Goal: Task Accomplishment & Management: Manage account settings

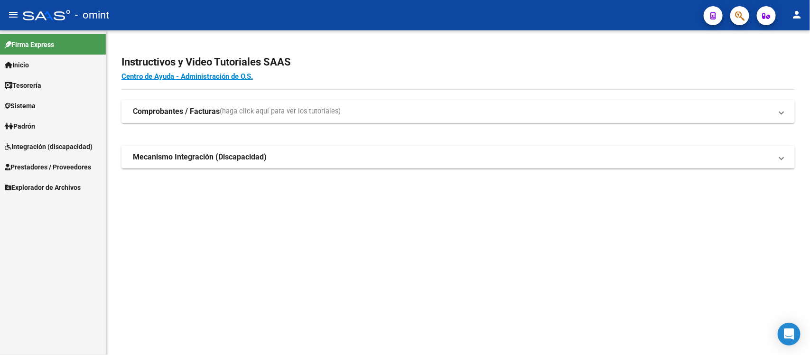
click at [36, 107] on span "Sistema" at bounding box center [20, 106] width 31 height 10
click at [47, 129] on link "Usuarios" at bounding box center [53, 126] width 106 height 20
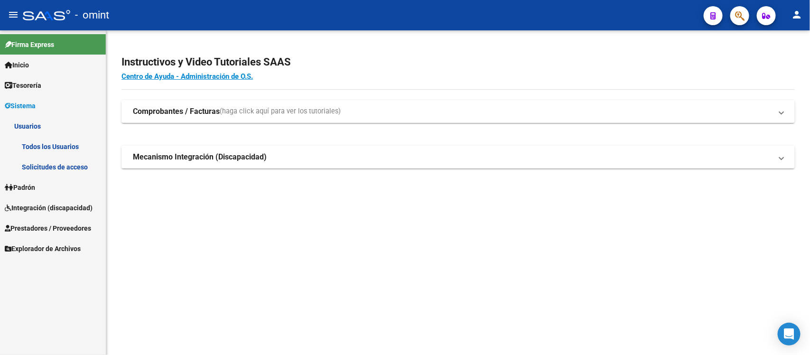
click at [76, 142] on link "Todos los Usuarios" at bounding box center [53, 146] width 106 height 20
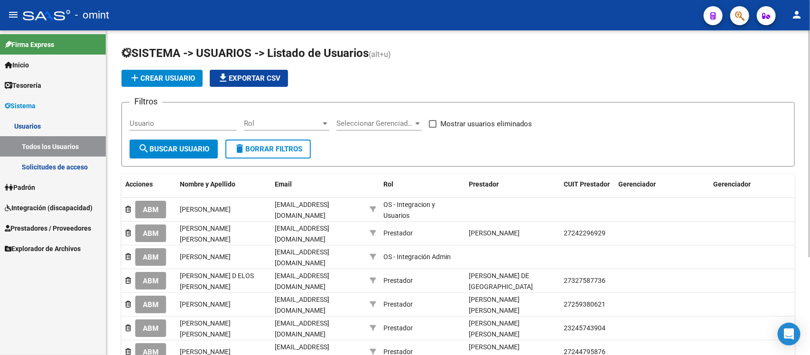
click at [205, 114] on div "Usuario" at bounding box center [183, 120] width 107 height 20
paste input "[PERSON_NAME]"
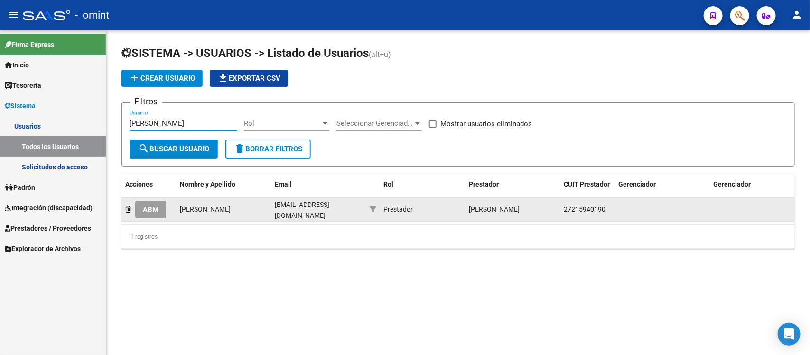
type input "[PERSON_NAME]"
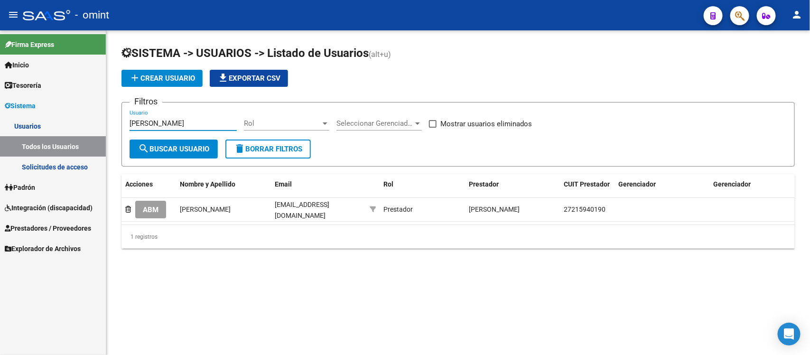
click at [137, 214] on button "ABM" at bounding box center [150, 210] width 31 height 18
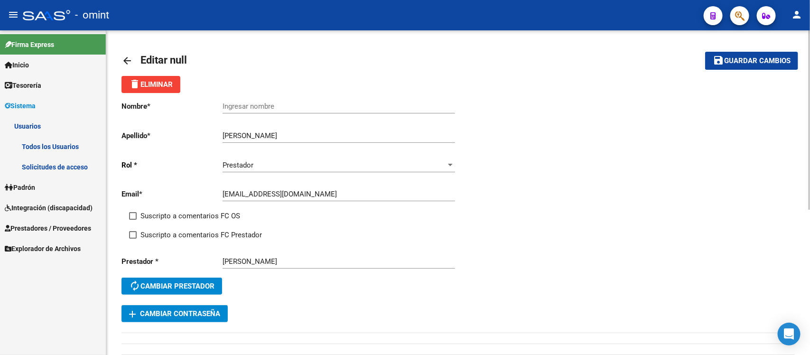
click at [254, 99] on div "Ingresar nombre" at bounding box center [339, 103] width 233 height 20
paste input "[PERSON_NAME]"
type input "[PERSON_NAME]"
click at [191, 208] on div "Email * [EMAIL_ADDRESS][DOMAIN_NAME] Ingresar email" at bounding box center [290, 195] width 337 height 29
click at [191, 210] on span "Suscripto a comentarios FC OS" at bounding box center [190, 215] width 100 height 11
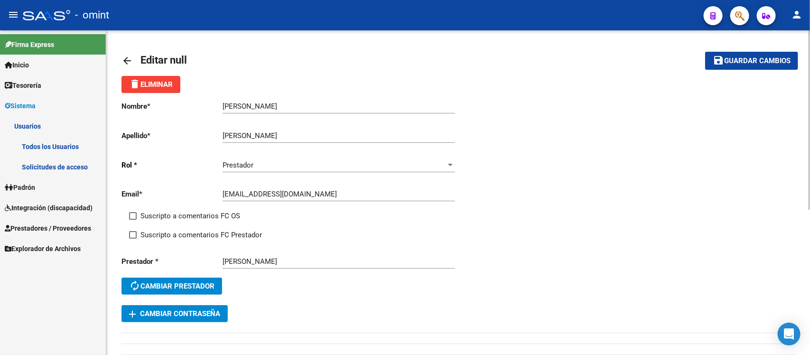
click at [133, 220] on input "Suscripto a comentarios FC OS" at bounding box center [132, 220] width 0 height 0
checkbox input "true"
click at [200, 235] on span "Suscripto a comentarios FC Prestador" at bounding box center [201, 234] width 122 height 11
click at [133, 239] on input "Suscripto a comentarios FC Prestador" at bounding box center [132, 239] width 0 height 0
checkbox input "true"
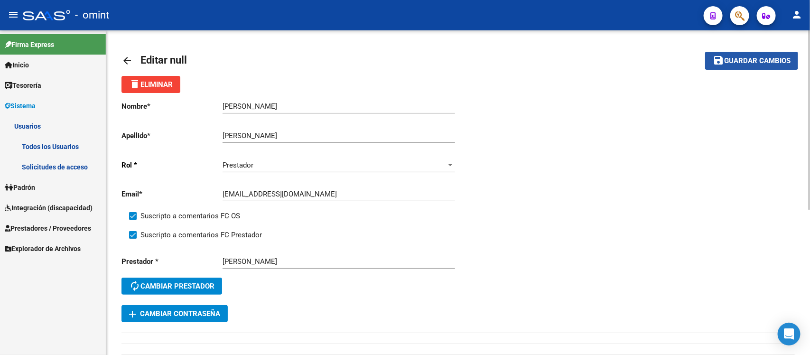
click at [742, 57] on span "Guardar cambios" at bounding box center [757, 61] width 66 height 9
click at [127, 57] on mat-icon "arrow_back" at bounding box center [127, 60] width 11 height 11
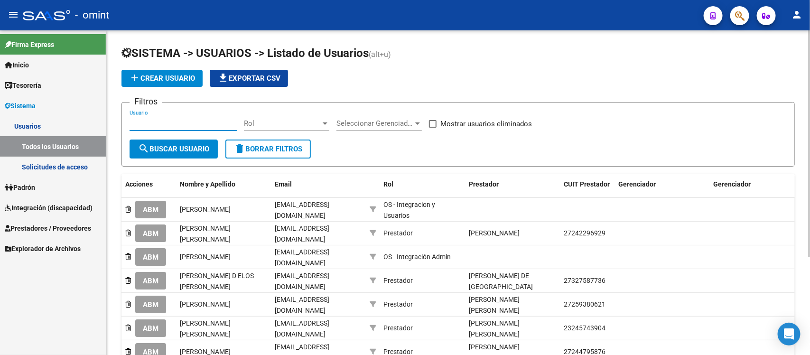
click at [179, 121] on input "Usuario" at bounding box center [183, 123] width 107 height 9
paste input "[PERSON_NAME]"
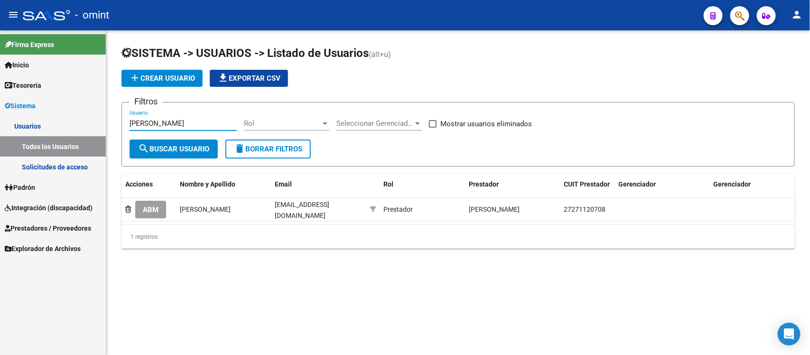
type input "[PERSON_NAME]"
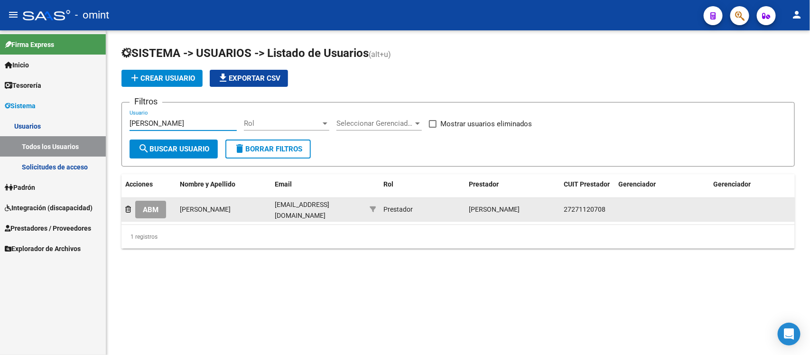
click at [148, 210] on span "ABM" at bounding box center [151, 210] width 16 height 9
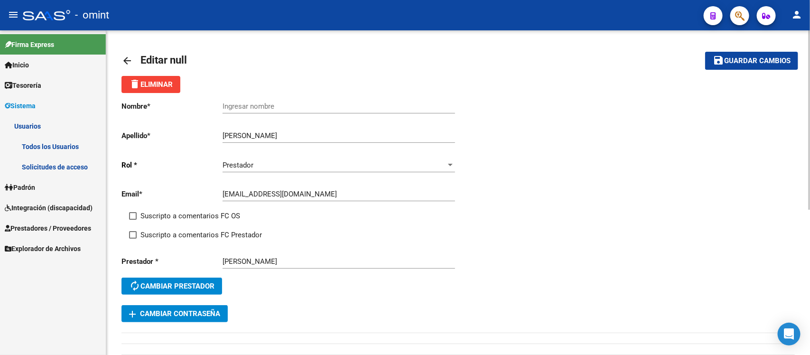
click at [179, 217] on span "Suscripto a comentarios FC OS" at bounding box center [190, 215] width 100 height 11
click at [133, 220] on input "Suscripto a comentarios FC OS" at bounding box center [132, 220] width 0 height 0
checkbox input "true"
click at [179, 231] on span "Suscripto a comentarios FC Prestador" at bounding box center [201, 234] width 122 height 11
click at [133, 239] on input "Suscripto a comentarios FC Prestador" at bounding box center [132, 239] width 0 height 0
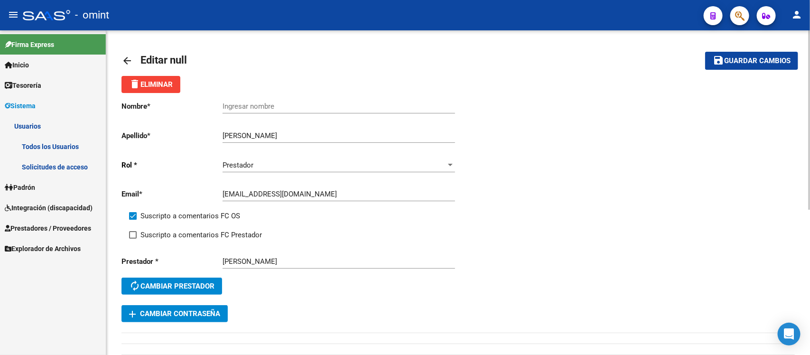
checkbox input "true"
click at [302, 102] on input "Ingresar nombre" at bounding box center [339, 106] width 233 height 9
paste input "[PERSON_NAME]"
type input "[PERSON_NAME]"
click at [762, 62] on span "Guardar cambios" at bounding box center [757, 61] width 66 height 9
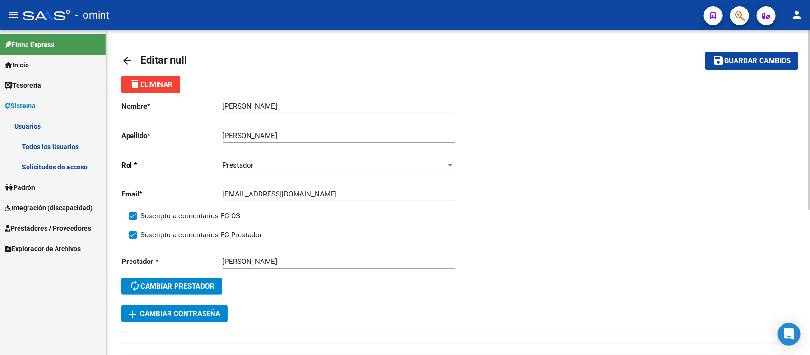
click at [120, 59] on div "arrow_back Editar null save Guardar cambios delete Eliminar Nombre * [PERSON_NA…" at bounding box center [458, 325] width 704 height 590
click at [127, 59] on mat-icon "arrow_back" at bounding box center [127, 60] width 11 height 11
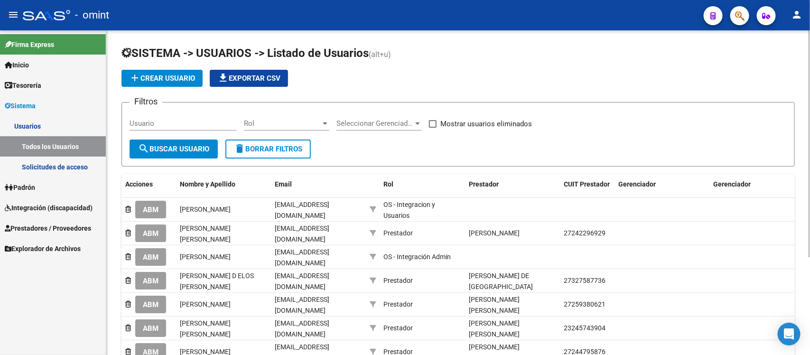
click at [145, 124] on input "Usuario" at bounding box center [183, 123] width 107 height 9
paste input "[PERSON_NAME]"
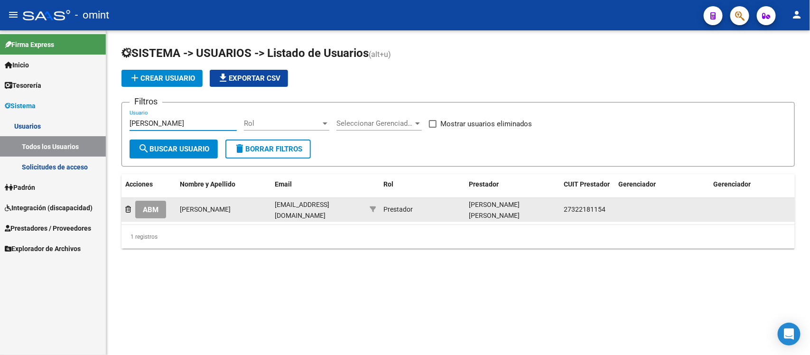
type input "[PERSON_NAME]"
click at [150, 207] on span "ABM" at bounding box center [151, 210] width 16 height 9
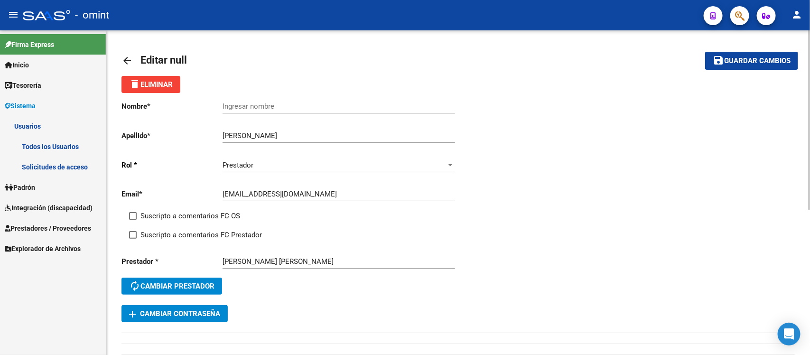
click at [297, 106] on input "Ingresar nombre" at bounding box center [339, 106] width 233 height 9
paste input "[PERSON_NAME]"
type input "[PERSON_NAME]"
click at [154, 216] on span "Suscripto a comentarios FC OS" at bounding box center [190, 215] width 100 height 11
click at [133, 220] on input "Suscripto a comentarios FC OS" at bounding box center [132, 220] width 0 height 0
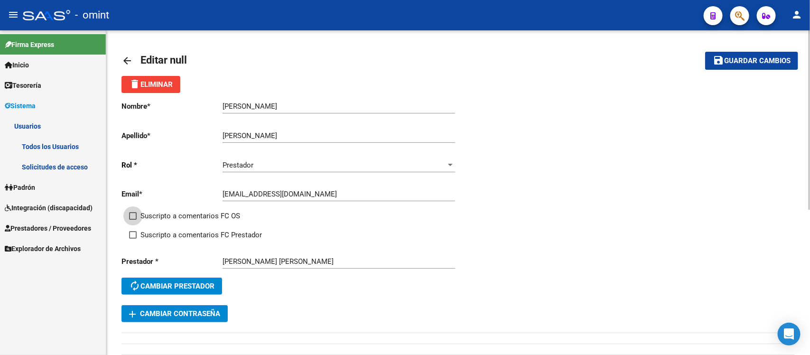
checkbox input "true"
click at [163, 230] on span "Suscripto a comentarios FC Prestador" at bounding box center [201, 234] width 122 height 11
click at [133, 239] on input "Suscripto a comentarios FC Prestador" at bounding box center [132, 239] width 0 height 0
checkbox input "true"
click at [763, 57] on span "Guardar cambios" at bounding box center [757, 61] width 66 height 9
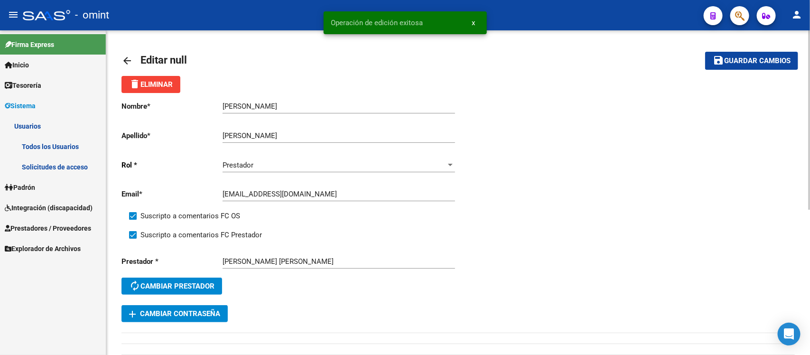
click at [126, 62] on mat-icon "arrow_back" at bounding box center [127, 60] width 11 height 11
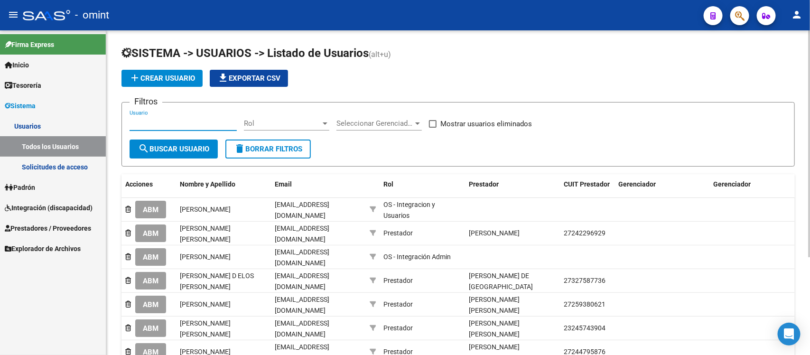
click at [205, 122] on input "Usuario" at bounding box center [183, 123] width 107 height 9
paste input "[PERSON_NAME]"
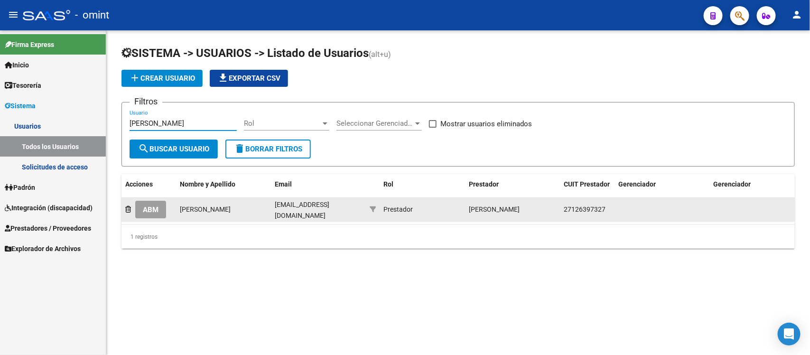
type input "[PERSON_NAME]"
click at [147, 211] on span "ABM" at bounding box center [151, 210] width 16 height 9
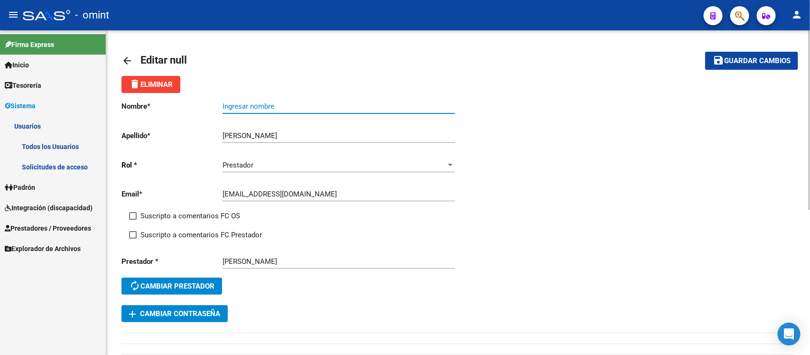
click at [268, 103] on input "Ingresar nombre" at bounding box center [339, 106] width 233 height 9
paste input "[PERSON_NAME]"
type input "[PERSON_NAME]"
drag, startPoint x: 175, startPoint y: 210, endPoint x: 177, endPoint y: 234, distance: 23.8
click at [173, 212] on span "Suscripto a comentarios FC OS" at bounding box center [190, 215] width 100 height 11
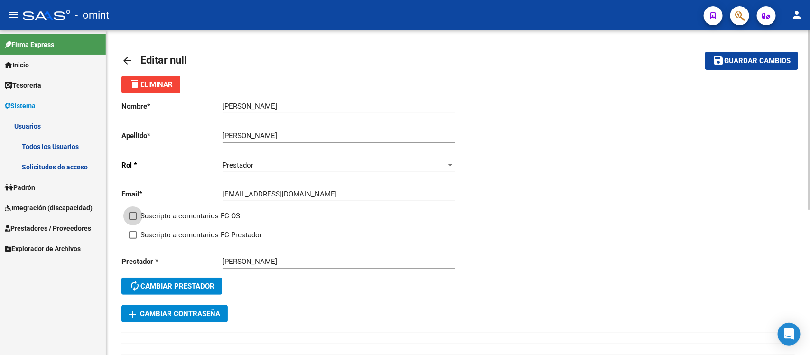
click at [133, 220] on input "Suscripto a comentarios FC OS" at bounding box center [132, 220] width 0 height 0
checkbox input "true"
click at [177, 234] on span "Suscripto a comentarios FC Prestador" at bounding box center [201, 234] width 122 height 11
click at [133, 239] on input "Suscripto a comentarios FC Prestador" at bounding box center [132, 239] width 0 height 0
checkbox input "true"
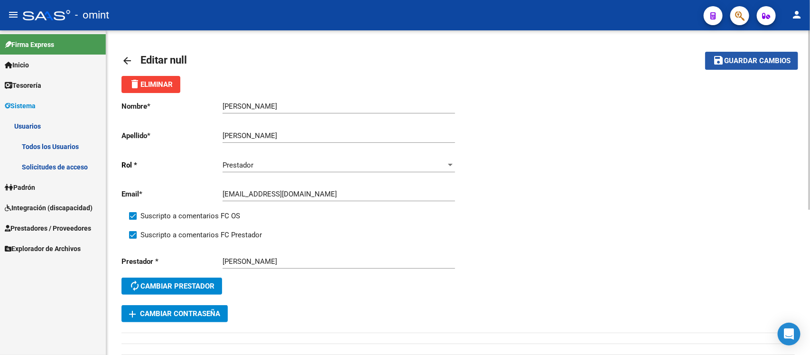
click at [737, 57] on span "Guardar cambios" at bounding box center [757, 61] width 66 height 9
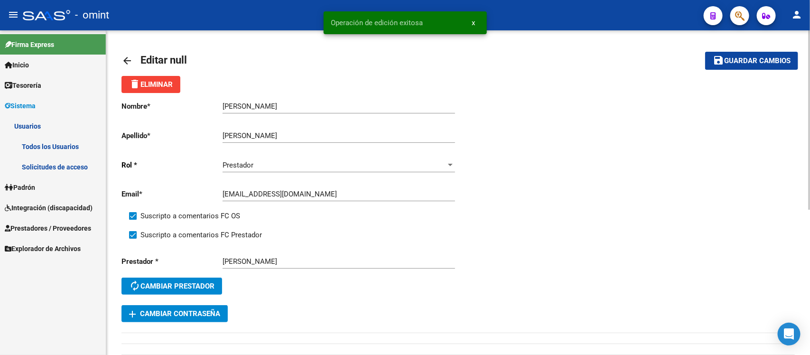
click at [123, 59] on mat-icon "arrow_back" at bounding box center [127, 60] width 11 height 11
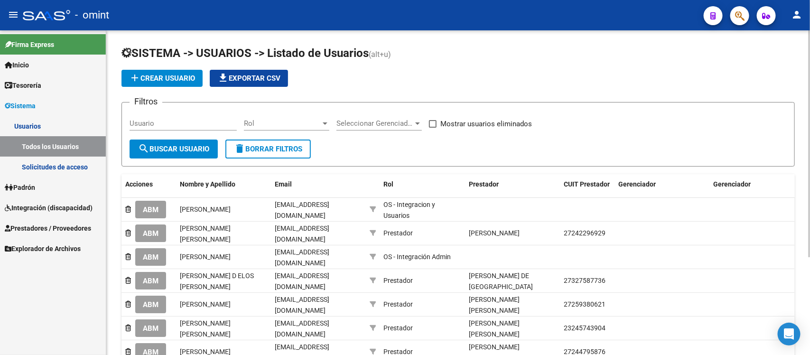
click at [190, 122] on input "Usuario" at bounding box center [183, 123] width 107 height 9
paste input "Poema alem"
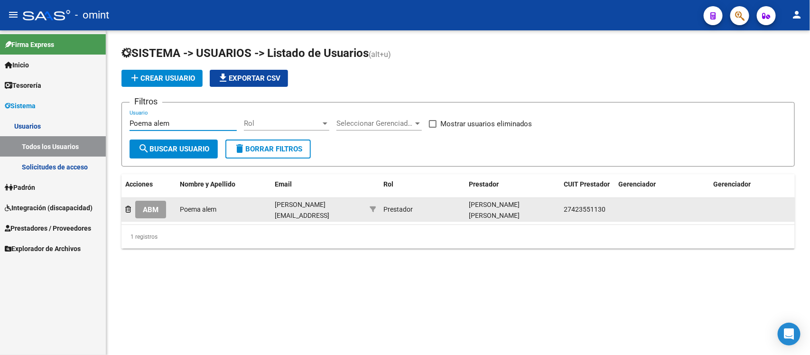
type input "Poema alem"
click at [159, 206] on button "ABM" at bounding box center [150, 210] width 31 height 18
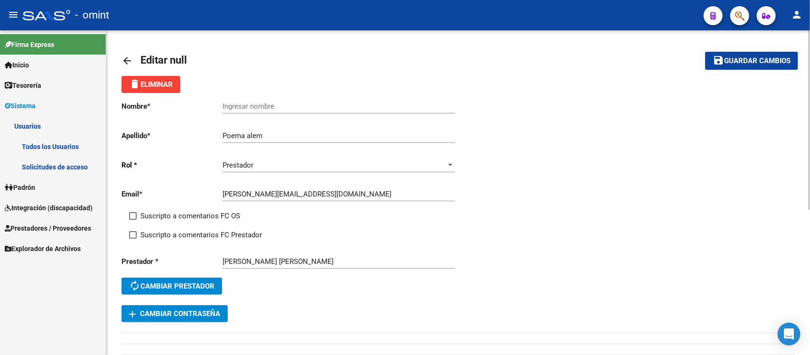
click at [264, 101] on div "Ingresar nombre" at bounding box center [339, 103] width 233 height 20
paste input "Poema alem"
type input "Poema alem"
click at [182, 217] on span "Suscripto a comentarios FC OS" at bounding box center [190, 215] width 100 height 11
click at [133, 220] on input "Suscripto a comentarios FC OS" at bounding box center [132, 220] width 0 height 0
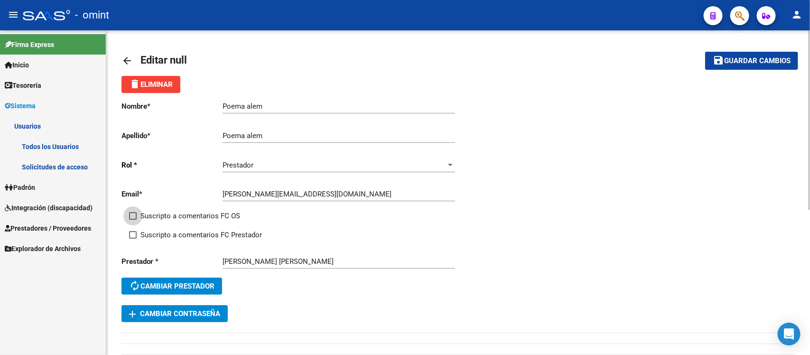
checkbox input "true"
click at [191, 234] on span "Suscripto a comentarios FC Prestador" at bounding box center [201, 234] width 122 height 11
click at [133, 239] on input "Suscripto a comentarios FC Prestador" at bounding box center [132, 239] width 0 height 0
checkbox input "true"
click at [747, 63] on span "Guardar cambios" at bounding box center [757, 61] width 66 height 9
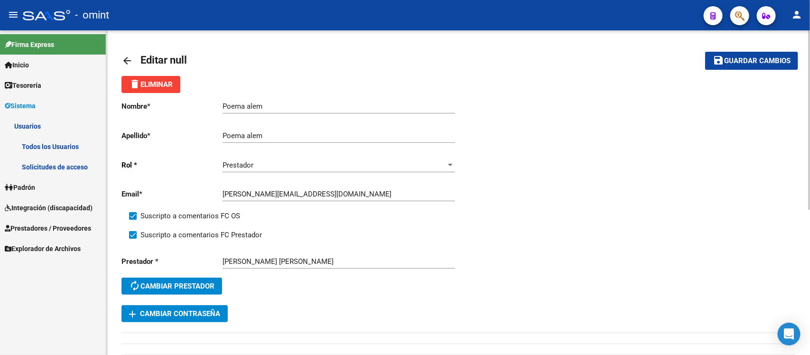
click at [123, 61] on mat-icon "arrow_back" at bounding box center [127, 60] width 11 height 11
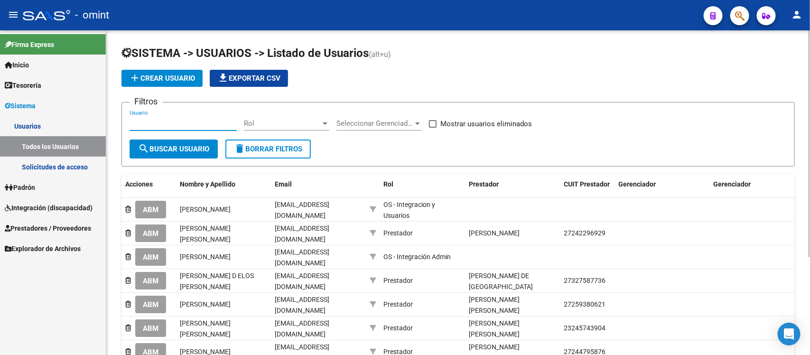
click at [178, 120] on input "Usuario" at bounding box center [183, 123] width 107 height 9
paste input "[PERSON_NAME]"
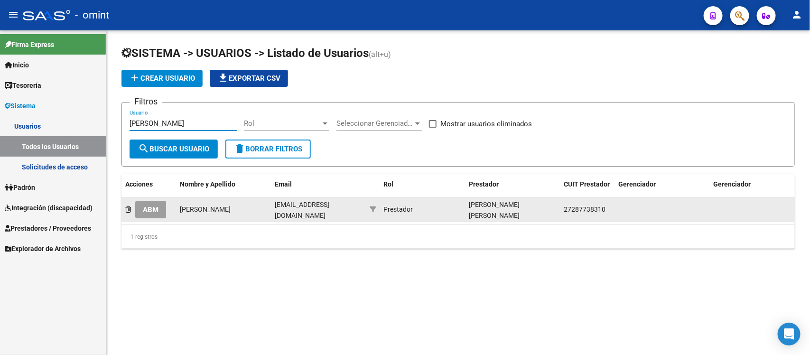
type input "[PERSON_NAME]"
click at [145, 206] on span "ABM" at bounding box center [151, 210] width 16 height 9
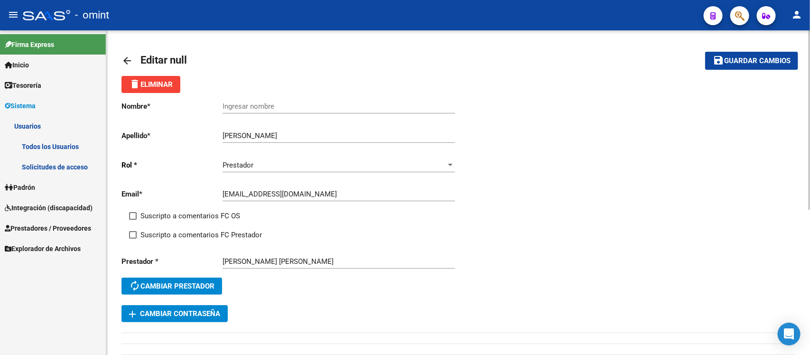
click at [262, 96] on div "Ingresar nombre" at bounding box center [339, 103] width 233 height 20
paste input "[PERSON_NAME]"
type input "[PERSON_NAME]"
click at [169, 218] on span "Suscripto a comentarios FC OS" at bounding box center [190, 215] width 100 height 11
click at [133, 220] on input "Suscripto a comentarios FC OS" at bounding box center [132, 220] width 0 height 0
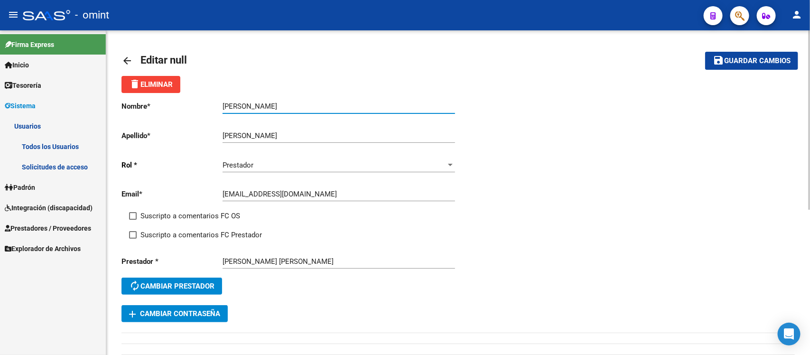
checkbox input "true"
click at [182, 231] on span "Suscripto a comentarios FC Prestador" at bounding box center [201, 234] width 122 height 11
click at [133, 239] on input "Suscripto a comentarios FC Prestador" at bounding box center [132, 239] width 0 height 0
checkbox input "true"
click at [745, 58] on span "Guardar cambios" at bounding box center [757, 61] width 66 height 9
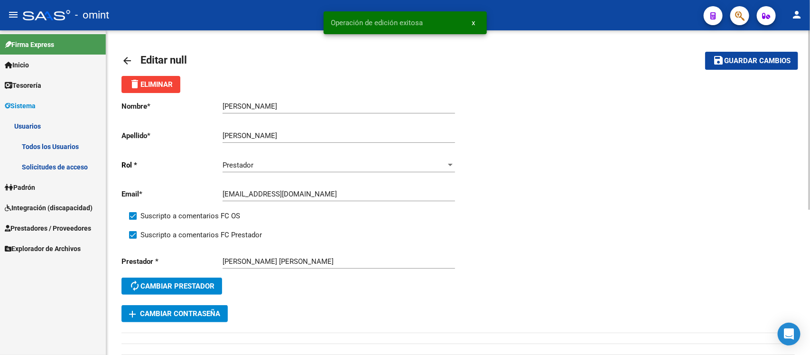
click at [126, 61] on mat-icon "arrow_back" at bounding box center [127, 60] width 11 height 11
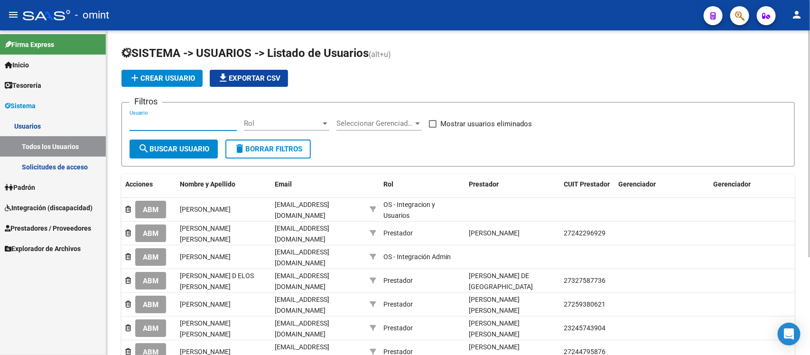
click at [170, 126] on input "Usuario" at bounding box center [183, 123] width 107 height 9
paste input "[PERSON_NAME]"
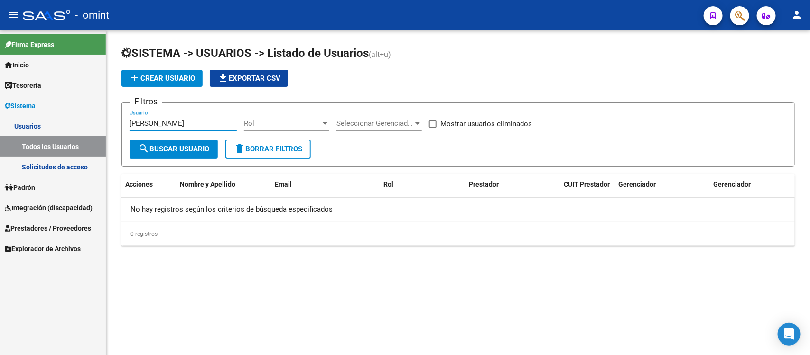
type input "[PERSON_NAME]"
drag, startPoint x: 206, startPoint y: 124, endPoint x: 129, endPoint y: 112, distance: 77.4
click at [130, 112] on div "ANTONELA DI [PERSON_NAME] Usuario" at bounding box center [183, 120] width 107 height 20
click at [162, 155] on button "search Buscar Usuario" at bounding box center [174, 149] width 88 height 19
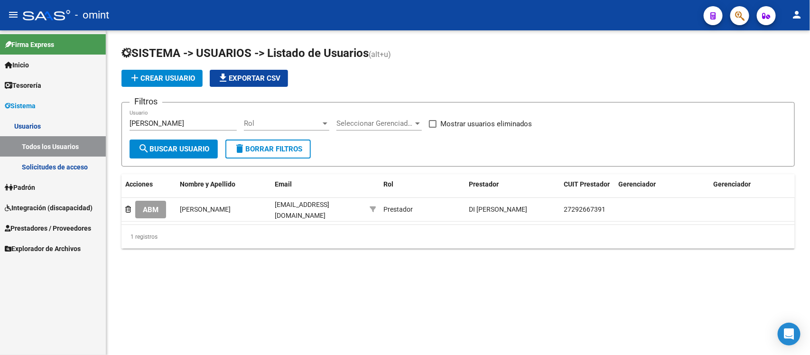
click at [152, 206] on span "ABM" at bounding box center [151, 210] width 16 height 9
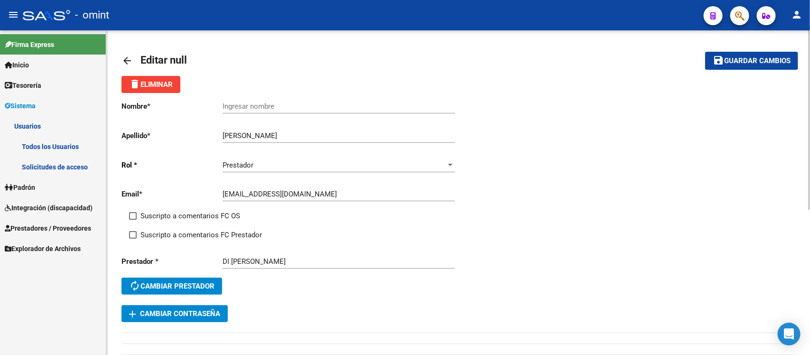
click at [275, 105] on input "Ingresar nombre" at bounding box center [339, 106] width 233 height 9
paste input "[PERSON_NAME]"
type input "[PERSON_NAME]"
click at [177, 215] on span "Suscripto a comentarios FC OS" at bounding box center [190, 215] width 100 height 11
click at [133, 220] on input "Suscripto a comentarios FC OS" at bounding box center [132, 220] width 0 height 0
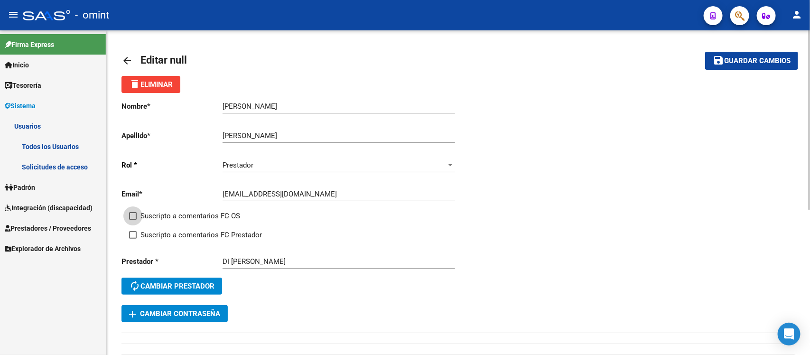
checkbox input "true"
click at [183, 234] on span "Suscripto a comentarios FC Prestador" at bounding box center [201, 234] width 122 height 11
click at [133, 239] on input "Suscripto a comentarios FC Prestador" at bounding box center [132, 239] width 0 height 0
checkbox input "true"
click at [732, 55] on button "save Guardar cambios" at bounding box center [751, 61] width 93 height 18
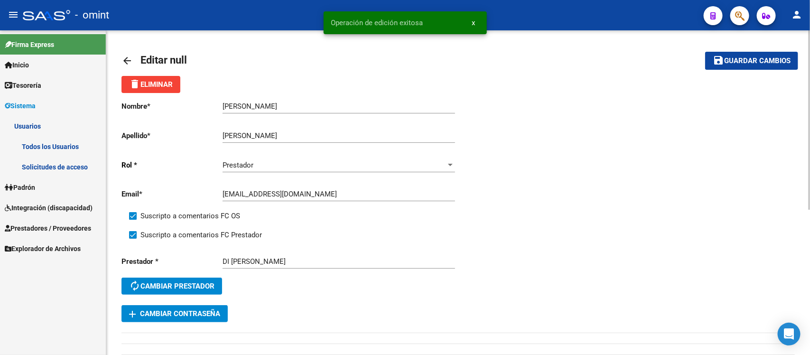
click at [124, 65] on mat-icon "arrow_back" at bounding box center [127, 60] width 11 height 11
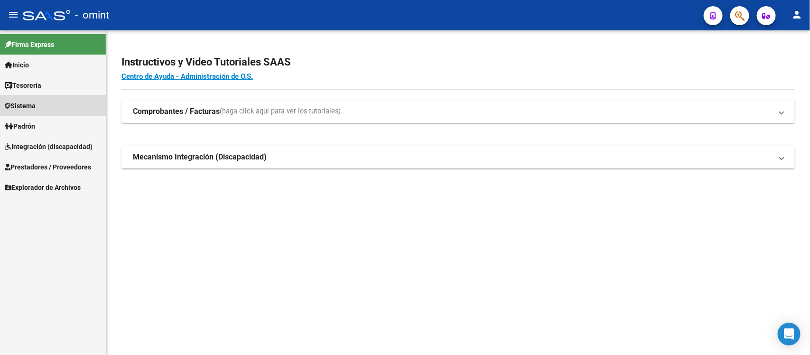
click at [46, 98] on link "Sistema" at bounding box center [53, 105] width 106 height 20
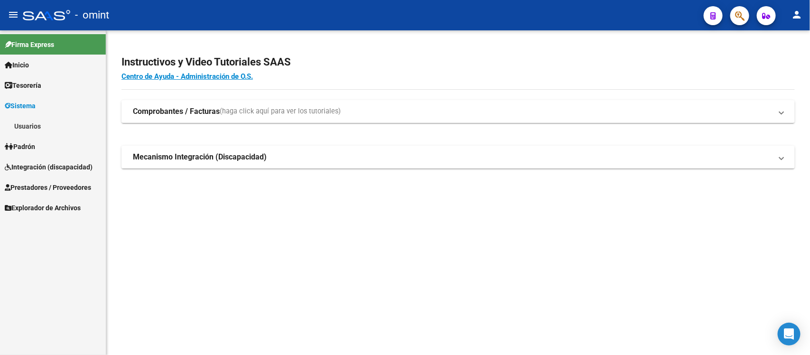
click at [46, 85] on link "Tesorería" at bounding box center [53, 85] width 106 height 20
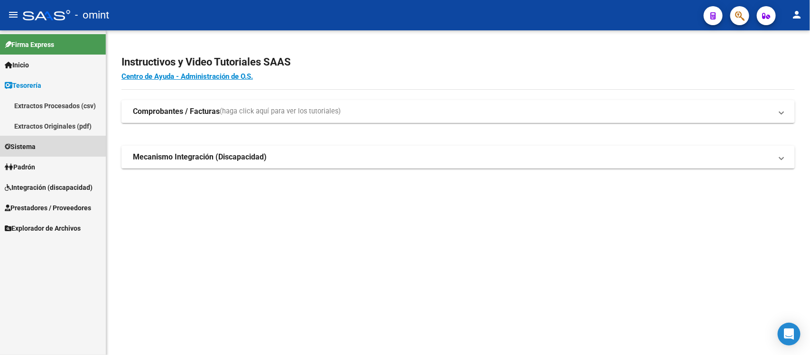
click at [50, 144] on link "Sistema" at bounding box center [53, 146] width 106 height 20
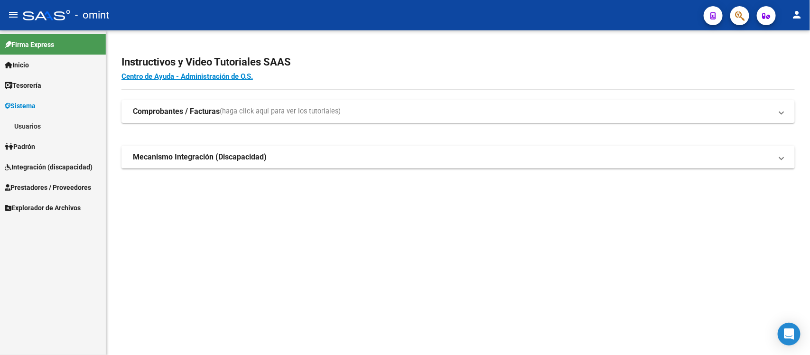
click at [53, 122] on link "Usuarios" at bounding box center [53, 126] width 106 height 20
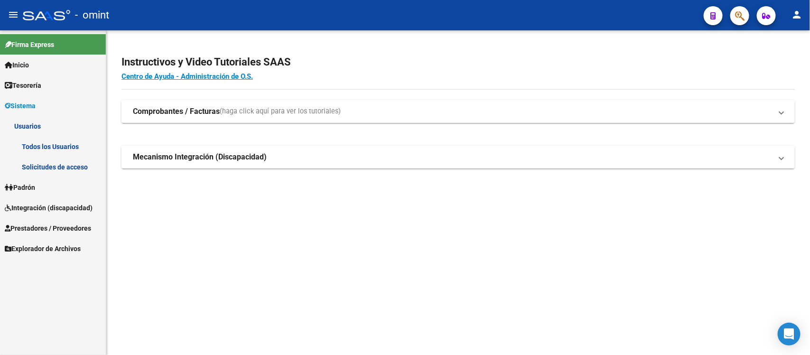
click at [65, 167] on link "Solicitudes de acceso" at bounding box center [53, 167] width 106 height 20
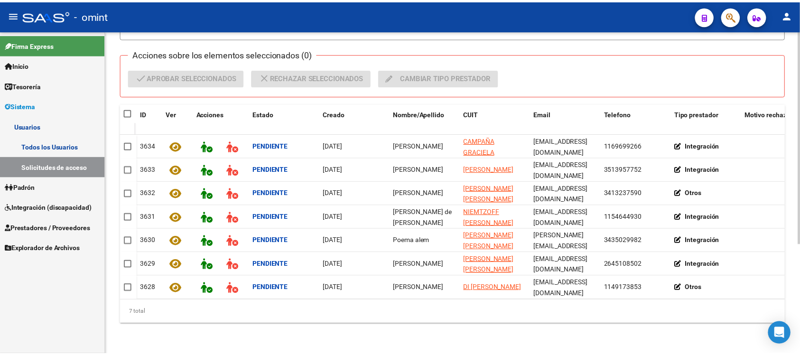
scroll to position [166, 0]
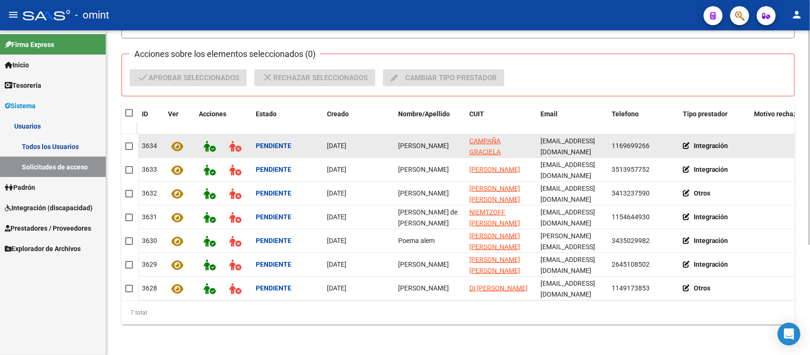
click at [433, 142] on span "[PERSON_NAME]" at bounding box center [423, 146] width 51 height 8
copy span "[PERSON_NAME]"
click at [127, 142] on span at bounding box center [129, 146] width 8 height 8
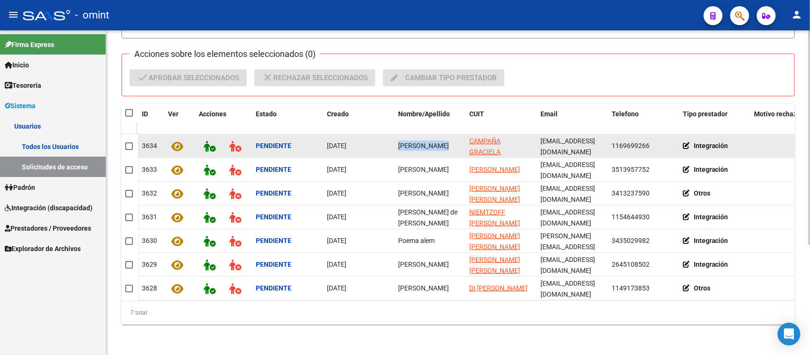
click at [129, 150] on input "checkbox" at bounding box center [129, 150] width 0 height 0
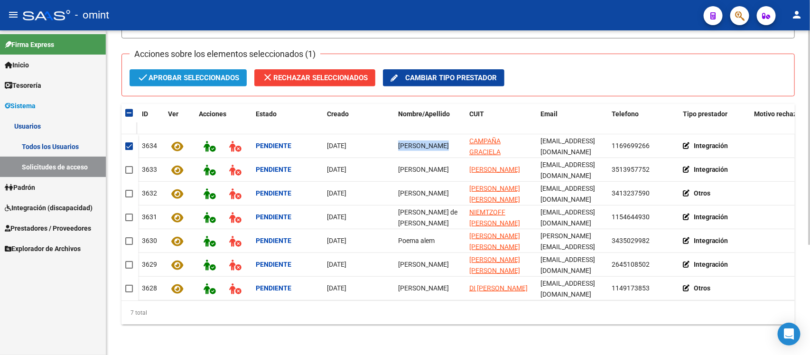
click at [176, 69] on span "check Aprobar seleccionados" at bounding box center [188, 77] width 102 height 17
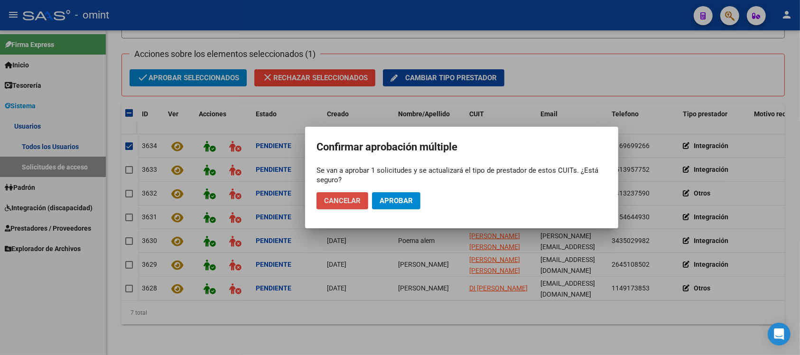
click at [344, 204] on span "Cancelar" at bounding box center [342, 200] width 37 height 9
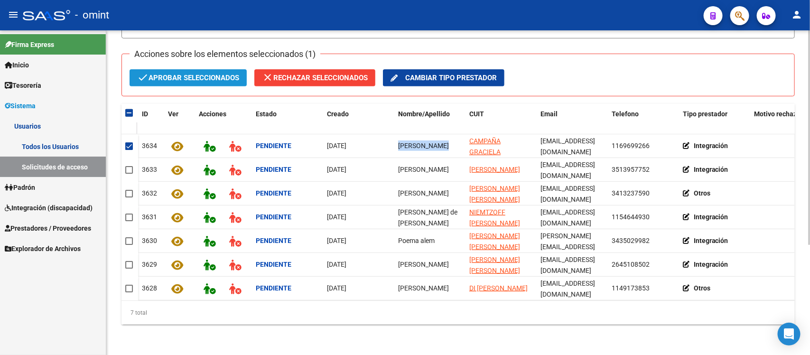
click at [195, 69] on span "check Aprobar seleccionados" at bounding box center [188, 77] width 102 height 17
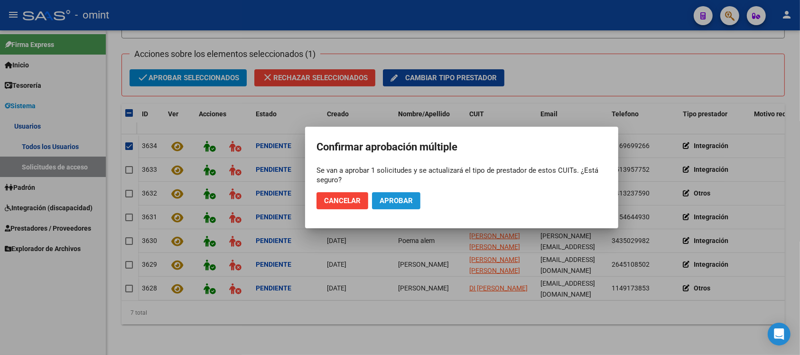
click at [395, 199] on span "Aprobar" at bounding box center [396, 200] width 33 height 9
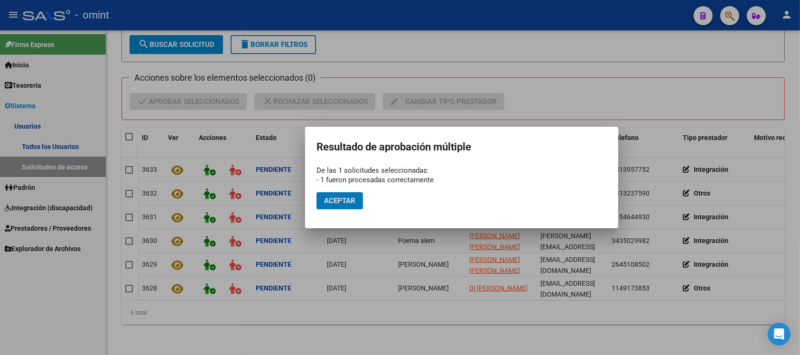
scroll to position [142, 0]
click at [333, 201] on span "Aceptar" at bounding box center [339, 200] width 31 height 9
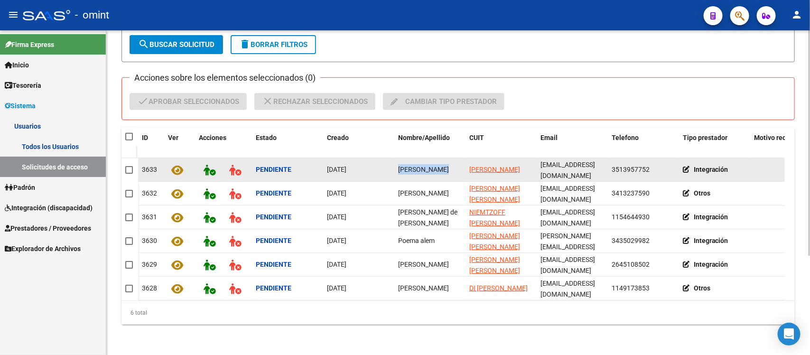
copy span "[PERSON_NAME]"
click at [127, 166] on span at bounding box center [129, 170] width 8 height 8
click at [129, 174] on input "checkbox" at bounding box center [129, 174] width 0 height 0
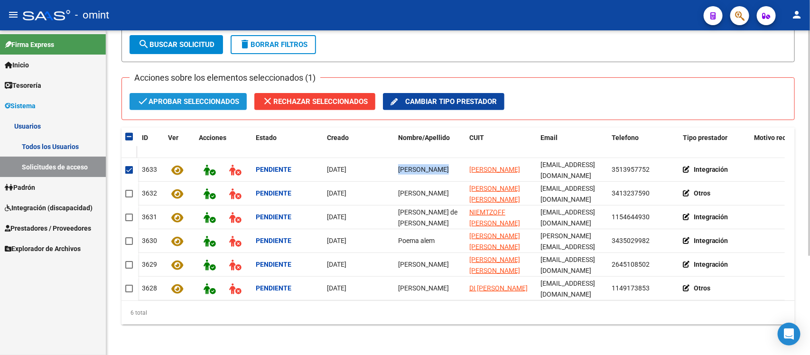
click at [197, 97] on span "check Aprobar seleccionados" at bounding box center [188, 101] width 102 height 17
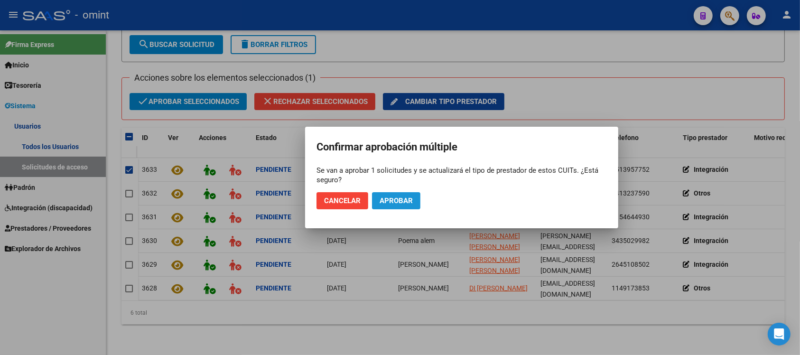
click at [393, 203] on span "Aprobar" at bounding box center [396, 200] width 33 height 9
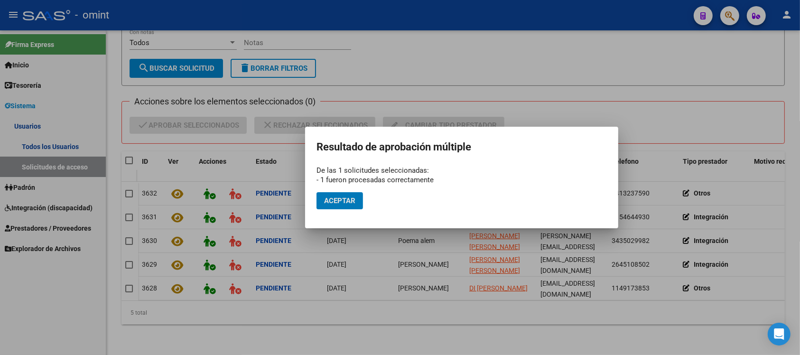
scroll to position [119, 0]
click at [327, 202] on span "Aceptar" at bounding box center [339, 200] width 31 height 9
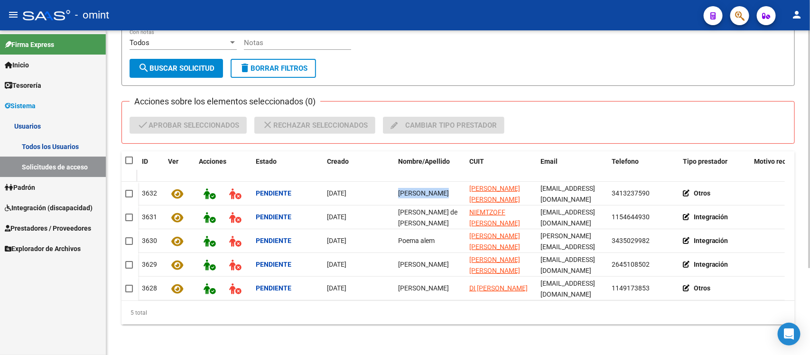
copy span "[PERSON_NAME]"
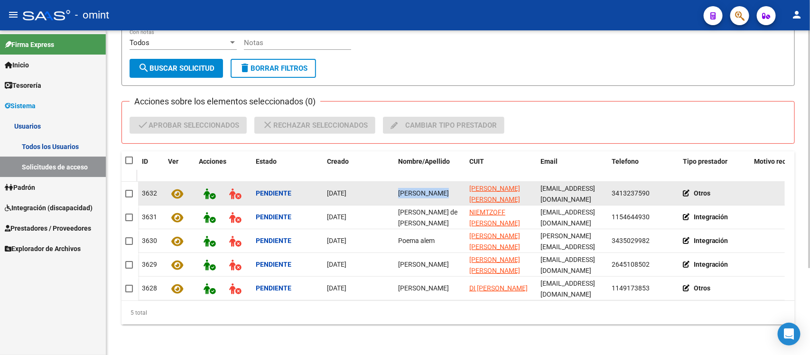
click at [131, 190] on span at bounding box center [129, 194] width 8 height 8
click at [129, 197] on input "checkbox" at bounding box center [129, 197] width 0 height 0
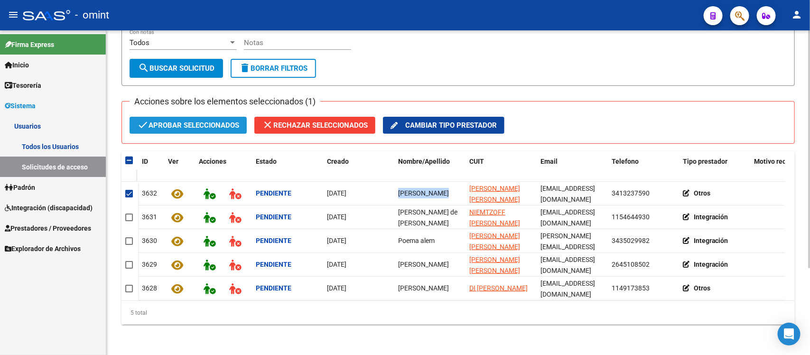
click at [176, 117] on span "check Aprobar seleccionados" at bounding box center [188, 125] width 102 height 17
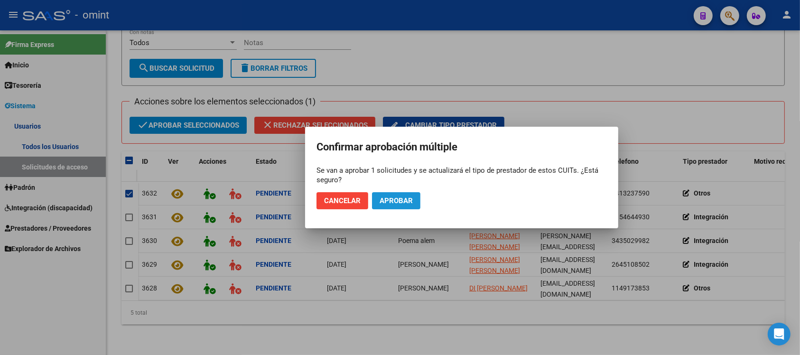
click at [405, 202] on span "Aprobar" at bounding box center [396, 200] width 33 height 9
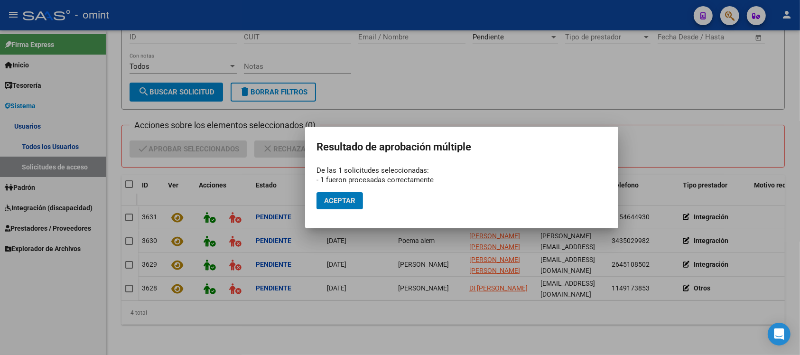
scroll to position [95, 0]
click at [352, 203] on span "Aceptar" at bounding box center [339, 200] width 31 height 9
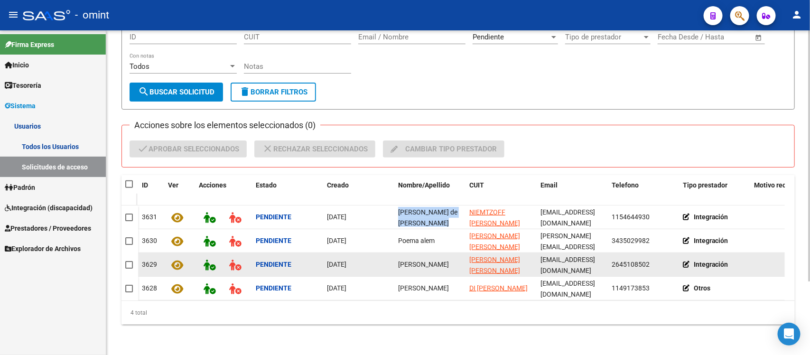
copy span "[PERSON_NAME]"
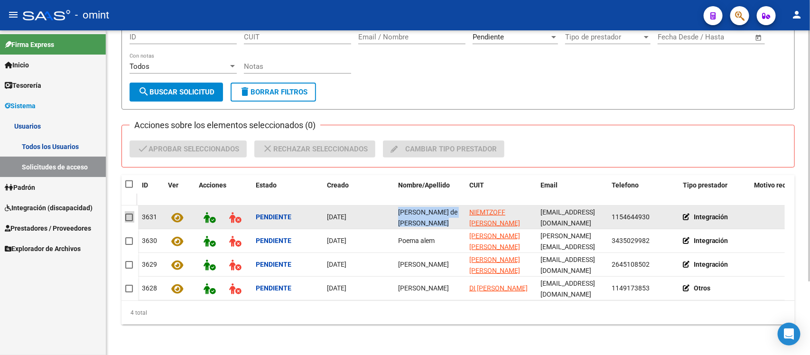
click at [127, 214] on span at bounding box center [129, 218] width 8 height 8
click at [129, 221] on input "checkbox" at bounding box center [129, 221] width 0 height 0
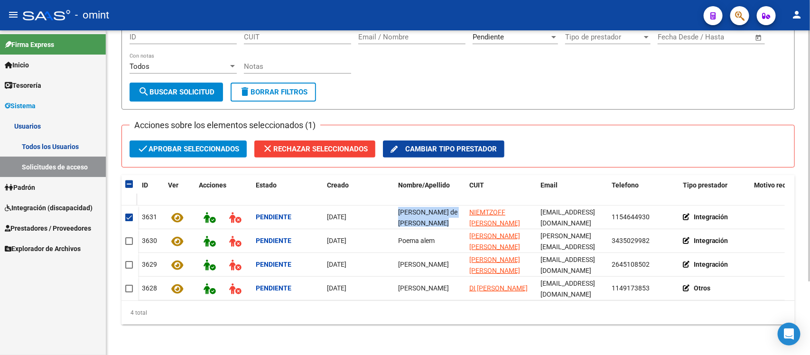
click at [193, 140] on span "check Aprobar seleccionados" at bounding box center [188, 148] width 102 height 17
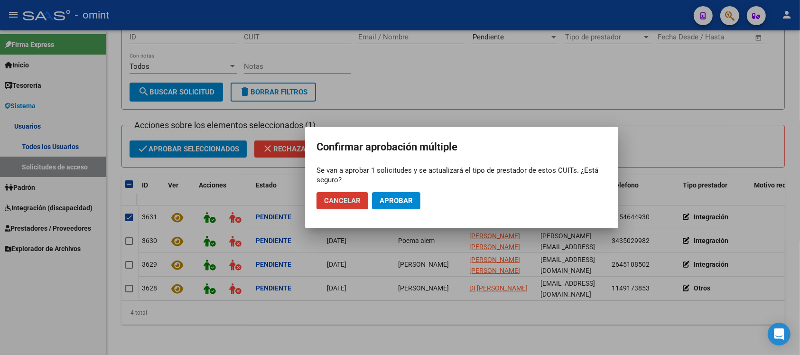
click at [395, 209] on button "Aprobar" at bounding box center [396, 200] width 48 height 17
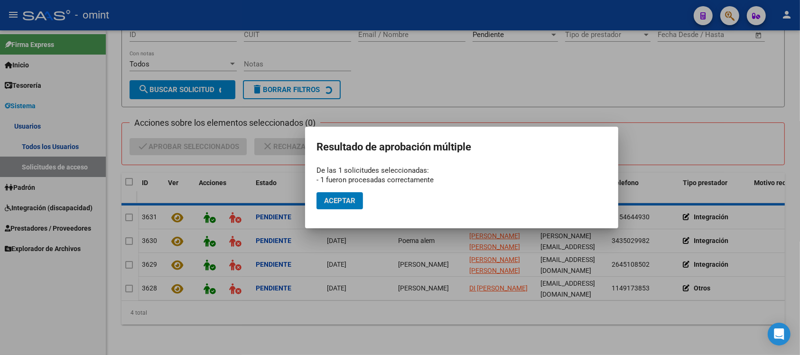
scroll to position [71, 0]
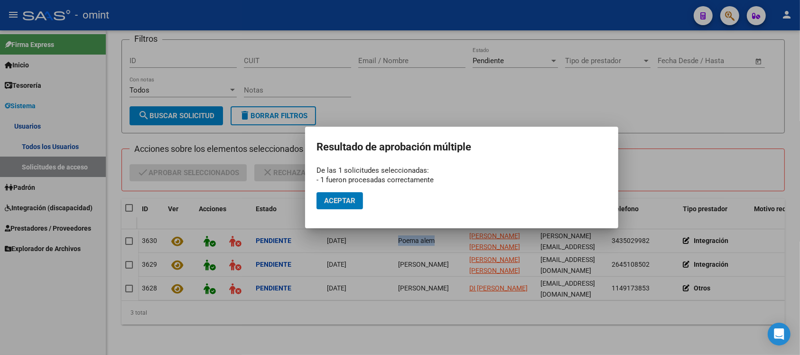
click at [347, 203] on span "Aceptar" at bounding box center [339, 200] width 31 height 9
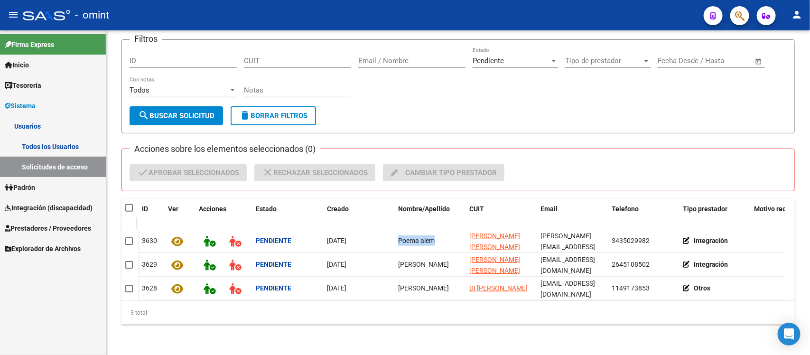
copy span "[PERSON_NAME]"
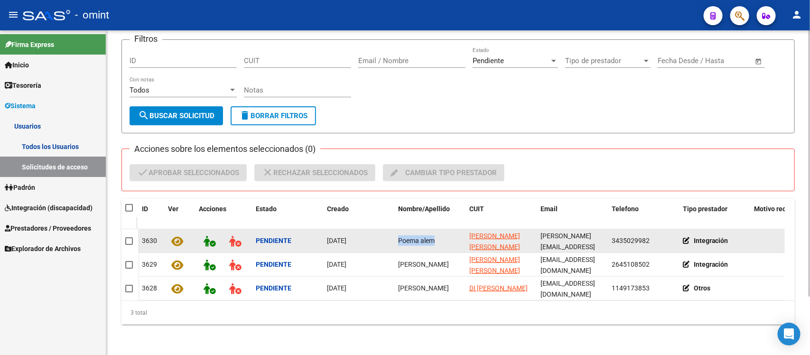
click at [129, 237] on span at bounding box center [129, 241] width 8 height 8
click at [129, 245] on input "checkbox" at bounding box center [129, 245] width 0 height 0
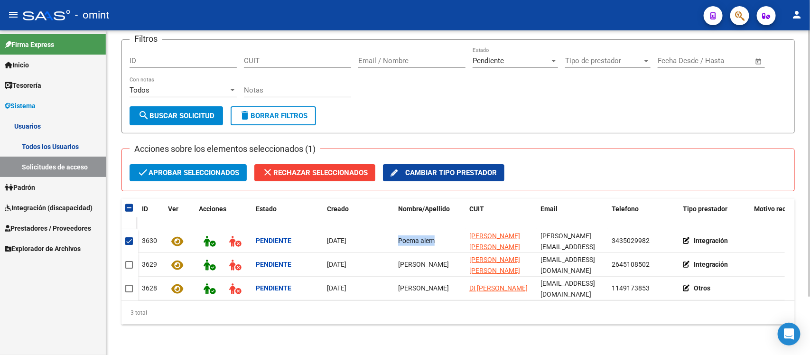
click at [191, 164] on span "check Aprobar seleccionados" at bounding box center [188, 172] width 102 height 17
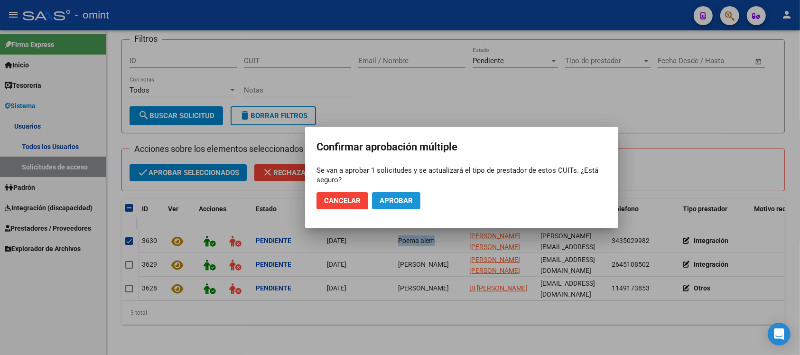
click at [383, 203] on span "Aprobar" at bounding box center [396, 200] width 33 height 9
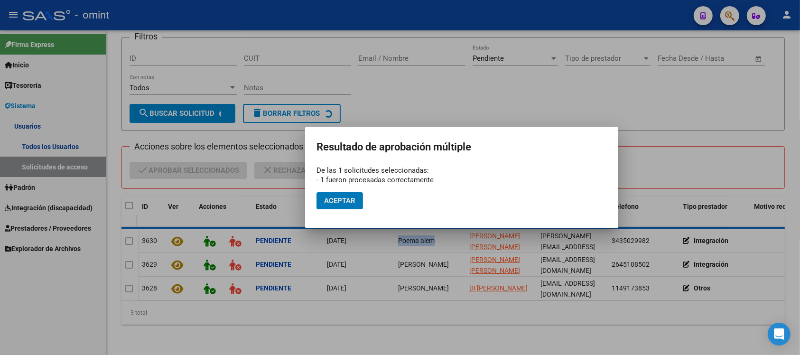
scroll to position [47, 0]
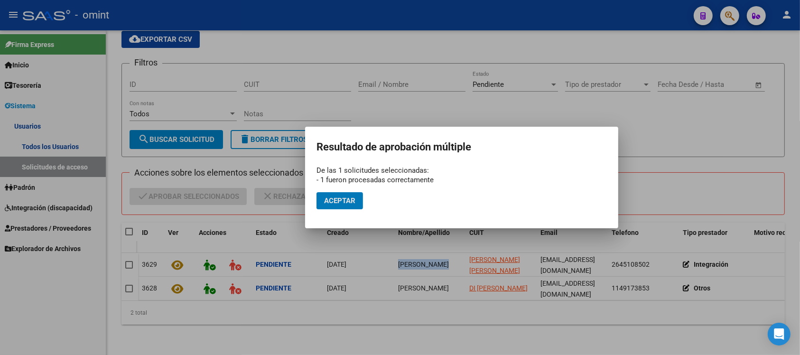
drag, startPoint x: 331, startPoint y: 203, endPoint x: 307, endPoint y: 174, distance: 37.8
click at [331, 203] on span "Aceptar" at bounding box center [339, 200] width 31 height 9
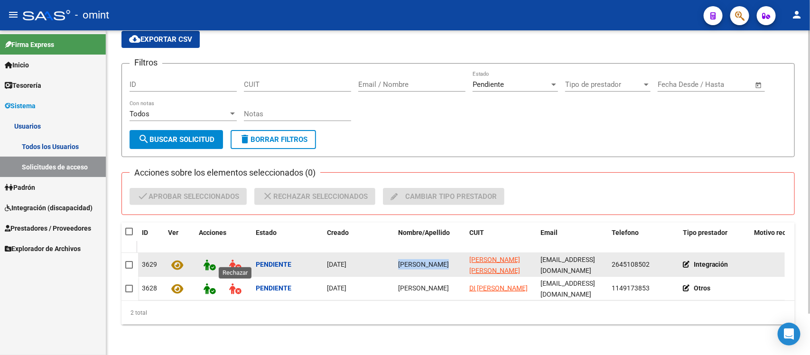
copy span "[PERSON_NAME]"
click at [127, 261] on span at bounding box center [129, 265] width 8 height 8
click at [129, 269] on input "checkbox" at bounding box center [129, 269] width 0 height 0
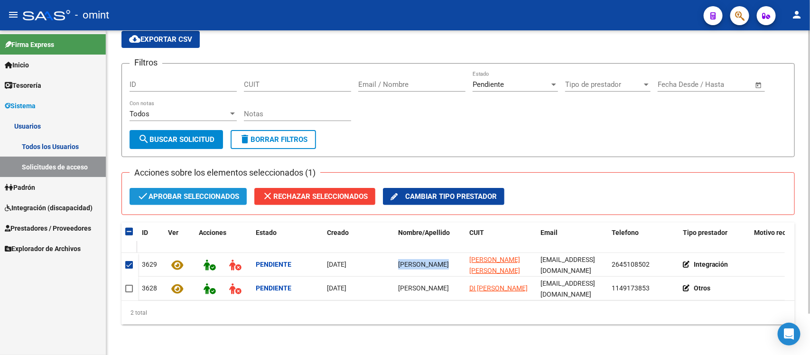
click at [216, 188] on span "check Aprobar seleccionados" at bounding box center [188, 196] width 102 height 17
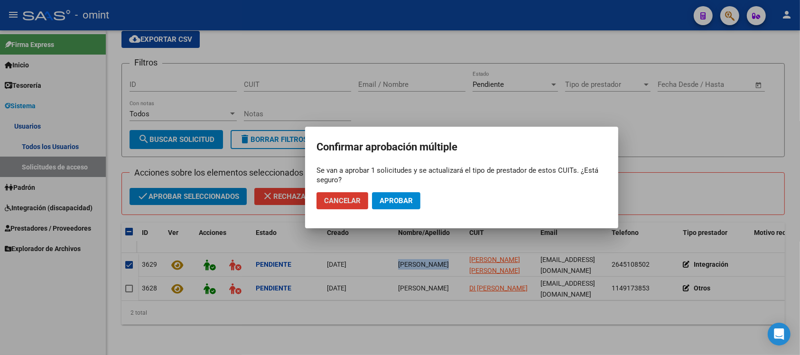
click at [396, 202] on span "Aprobar" at bounding box center [396, 200] width 33 height 9
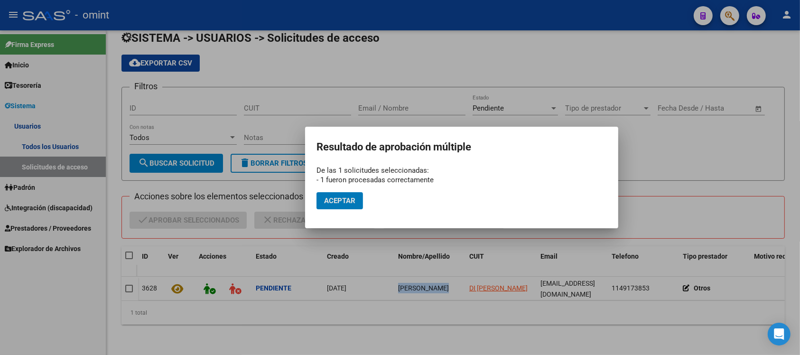
scroll to position [24, 0]
click at [337, 203] on span "Aceptar" at bounding box center [339, 200] width 31 height 9
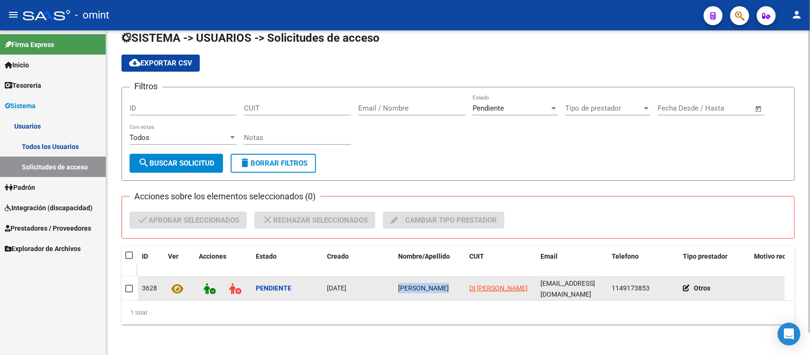
copy span "[PERSON_NAME]"
click at [127, 285] on span at bounding box center [129, 289] width 8 height 8
click at [129, 292] on input "checkbox" at bounding box center [129, 292] width 0 height 0
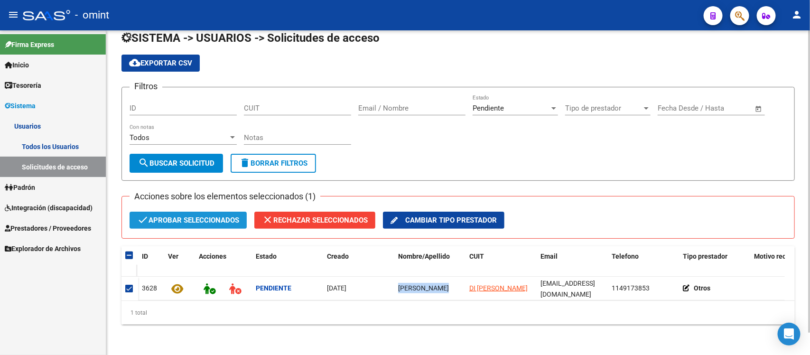
click at [214, 212] on span "check Aprobar seleccionados" at bounding box center [188, 220] width 102 height 17
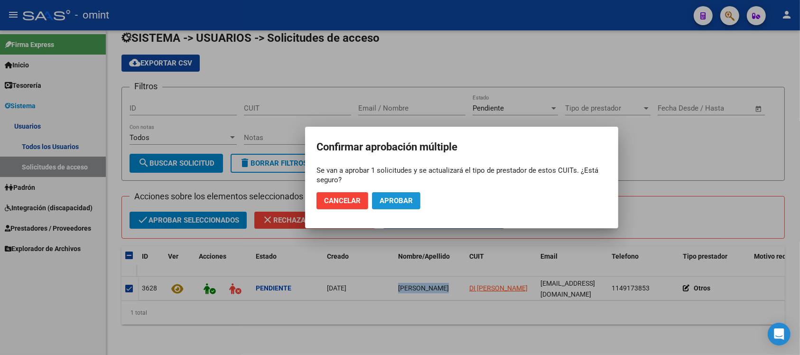
click at [400, 208] on button "Aprobar" at bounding box center [396, 200] width 48 height 17
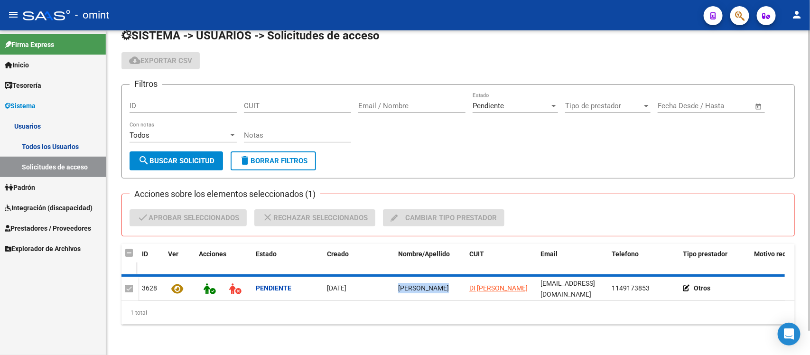
checkbox input "false"
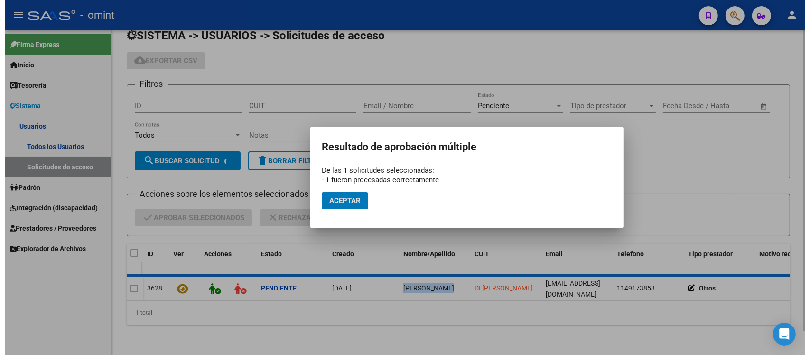
scroll to position [13, 0]
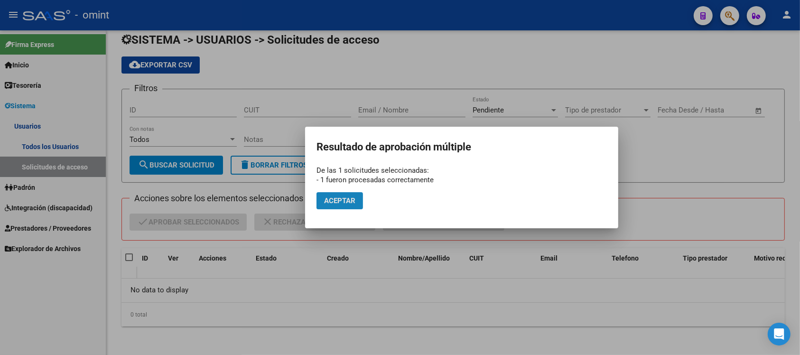
click at [339, 205] on span "Aceptar" at bounding box center [339, 200] width 31 height 9
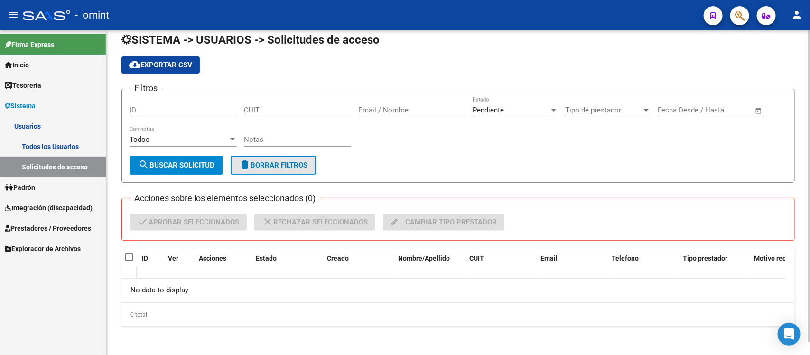
click at [295, 165] on span "delete Borrar Filtros" at bounding box center [273, 165] width 68 height 9
